Goal: Find specific page/section: Find specific page/section

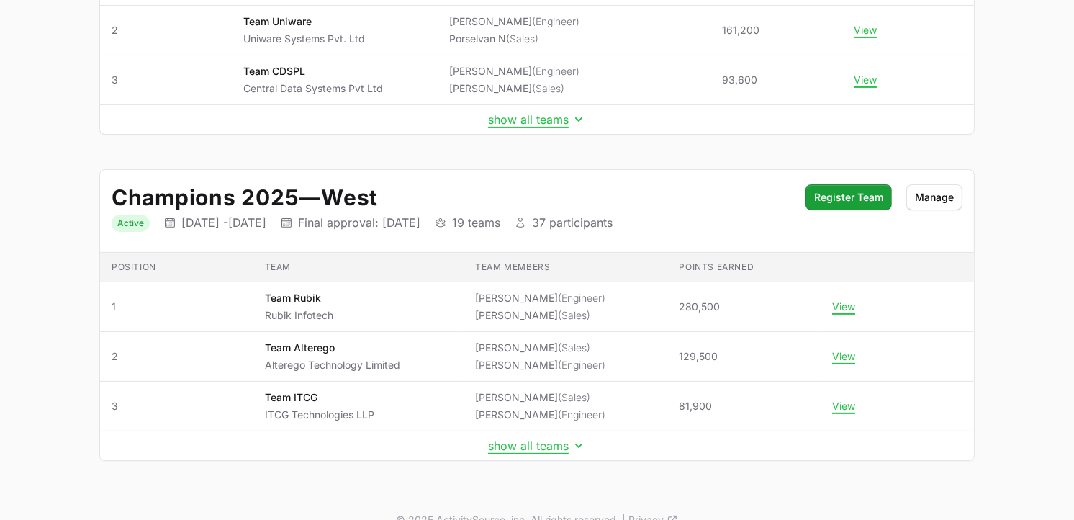
scroll to position [320, 0]
click at [555, 448] on button "show all teams" at bounding box center [537, 447] width 98 height 14
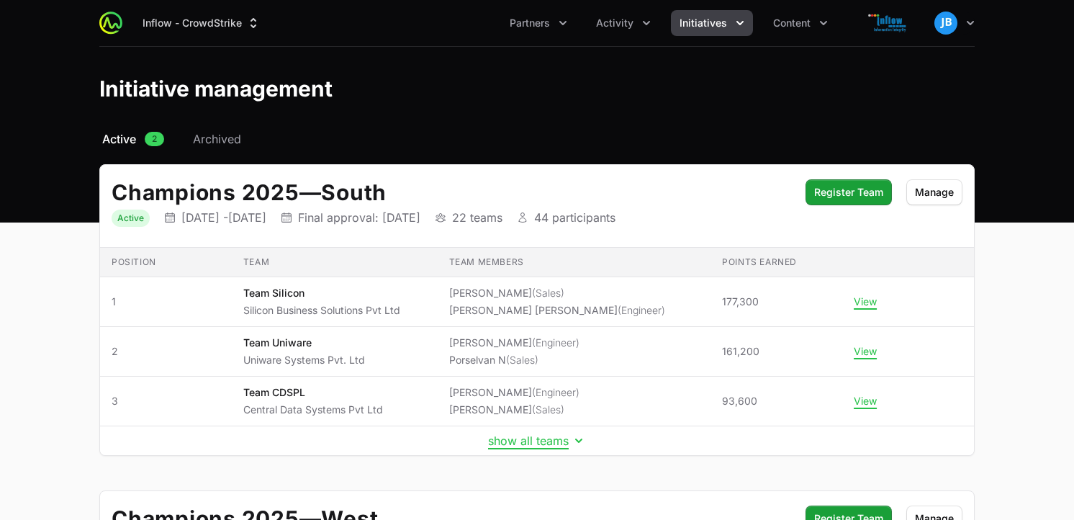
scroll to position [320, 0]
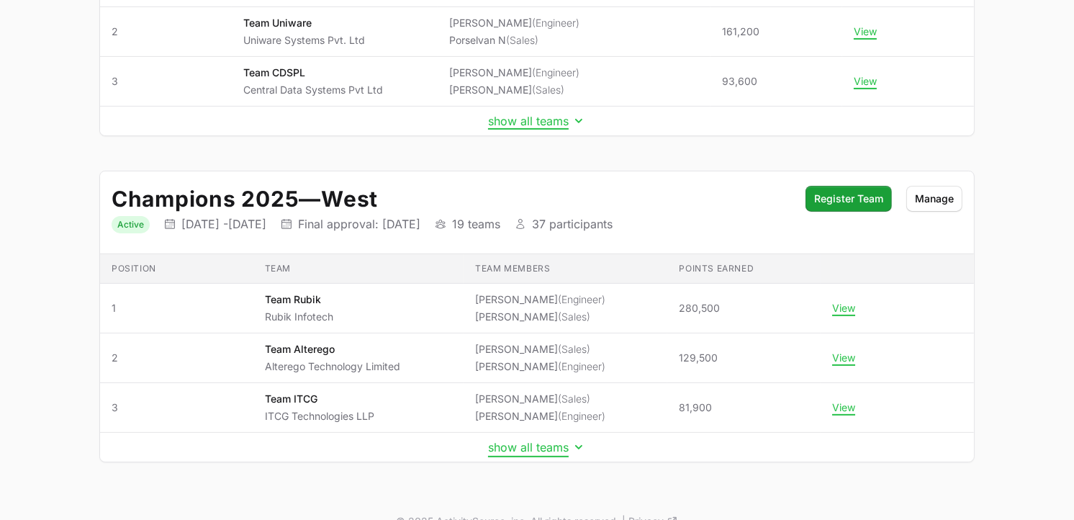
click at [536, 451] on button "show all teams" at bounding box center [537, 447] width 98 height 14
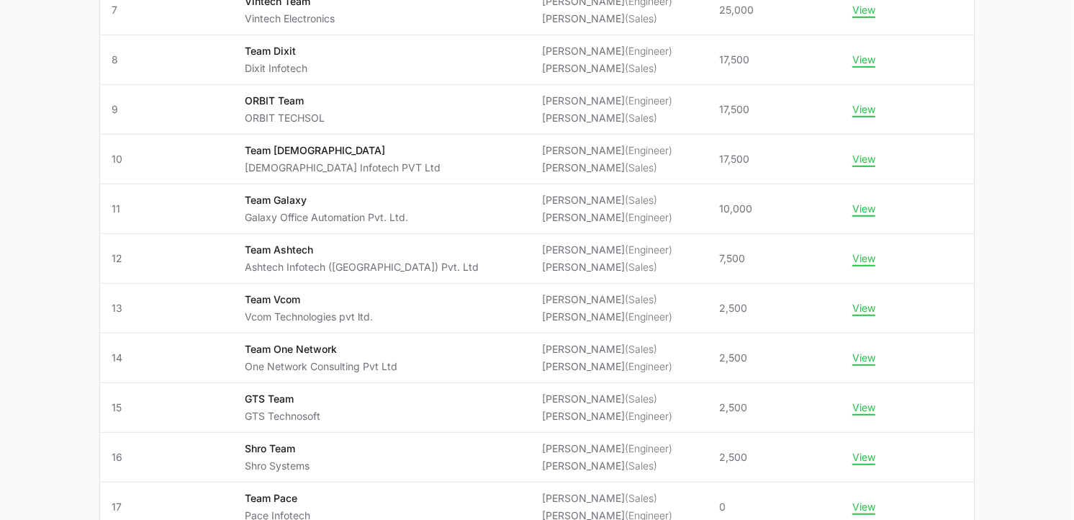
scroll to position [1142, 0]
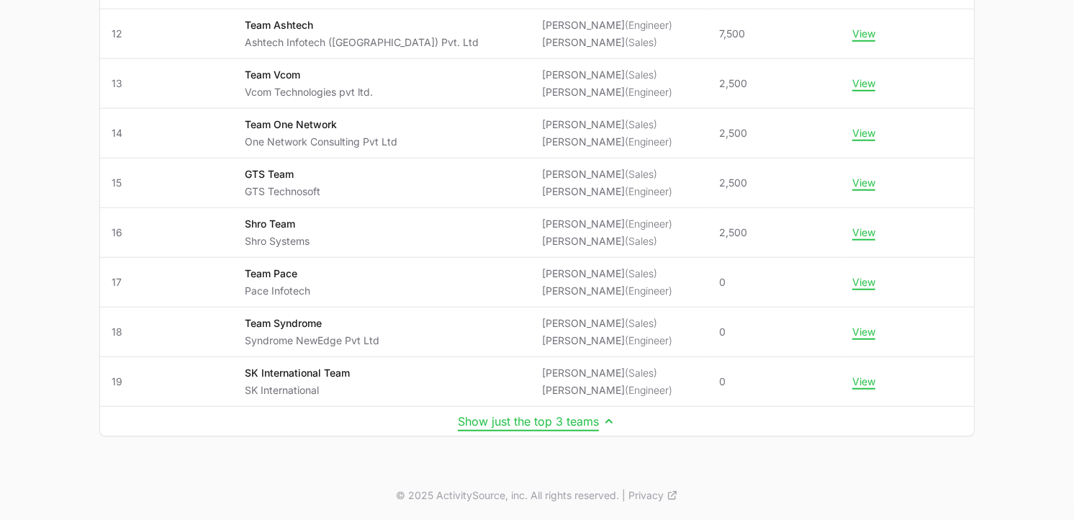
click at [583, 425] on button "Show just the top 3 teams" at bounding box center [537, 421] width 158 height 14
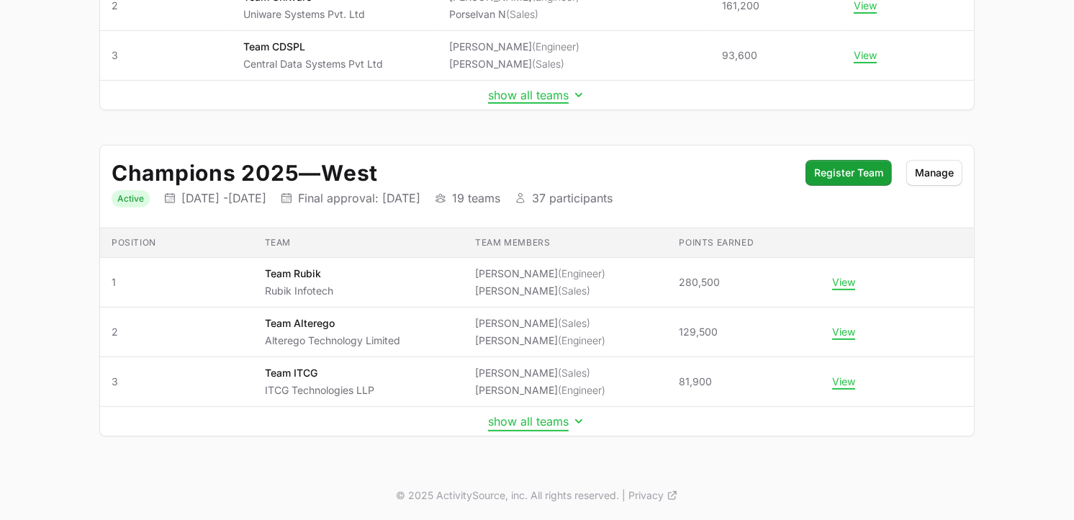
click at [534, 419] on button "show all teams" at bounding box center [537, 421] width 98 height 14
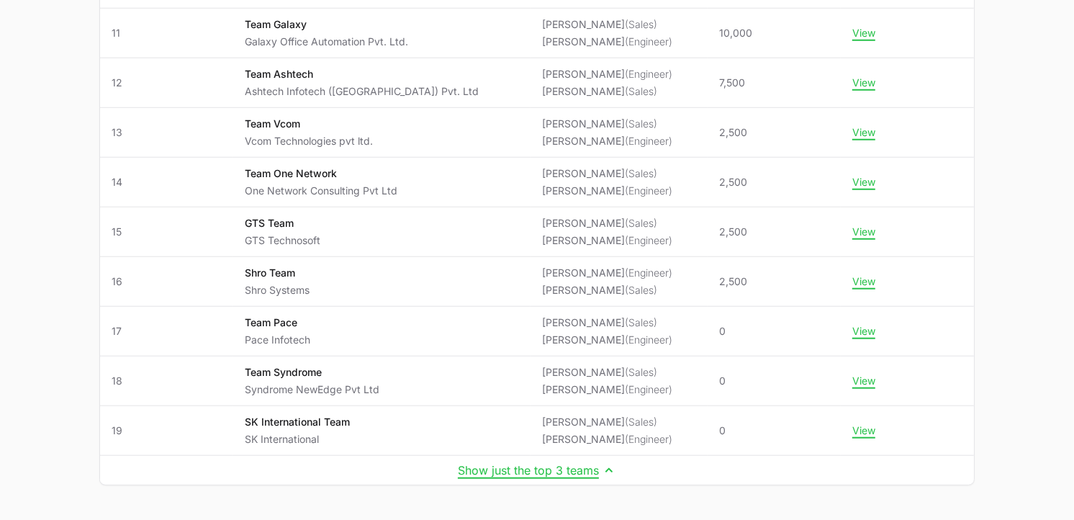
scroll to position [1142, 0]
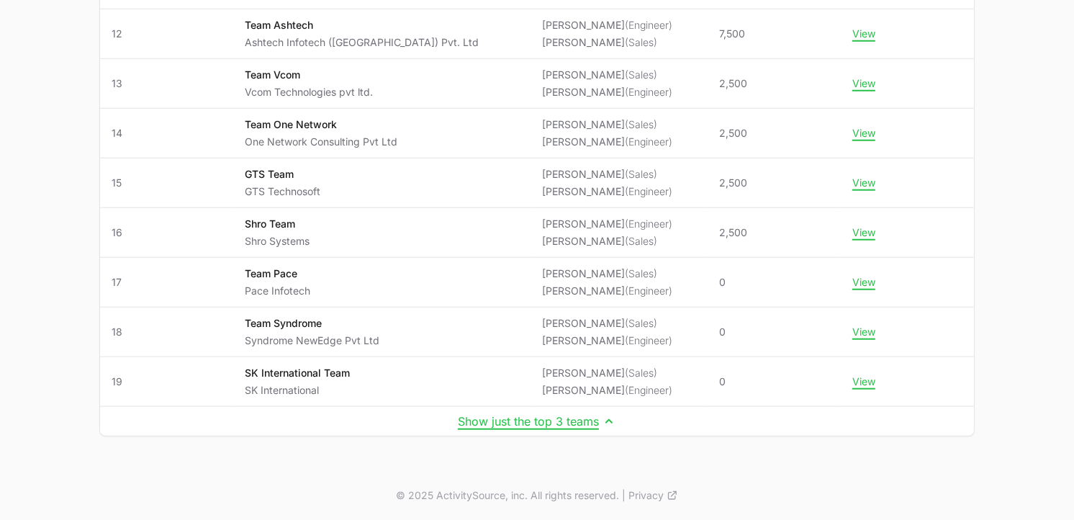
click at [536, 407] on td "Show just the top 3 teams" at bounding box center [537, 422] width 874 height 30
click at [533, 412] on td "Show just the top 3 teams" at bounding box center [537, 422] width 874 height 30
click at [528, 423] on button "Show just the top 3 teams" at bounding box center [537, 421] width 158 height 14
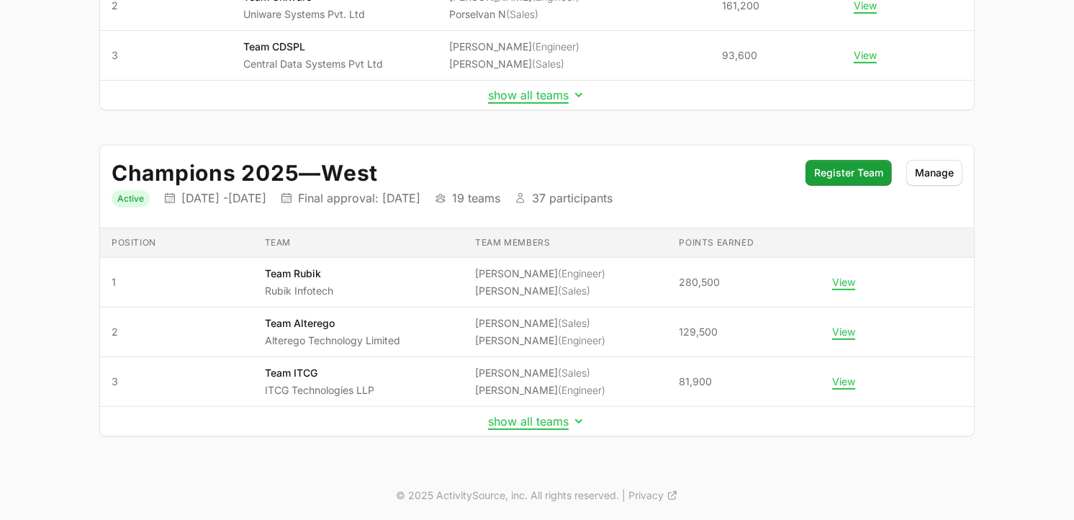
scroll to position [0, 0]
